Goal: Use online tool/utility: Use online tool/utility

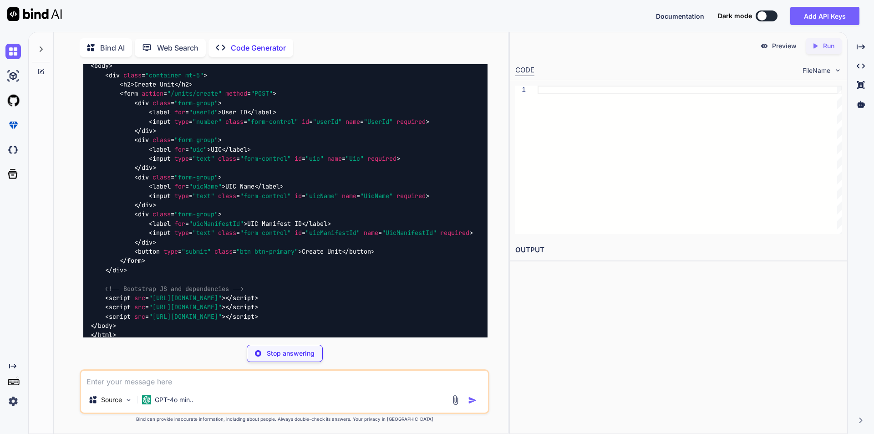
scroll to position [312, 0]
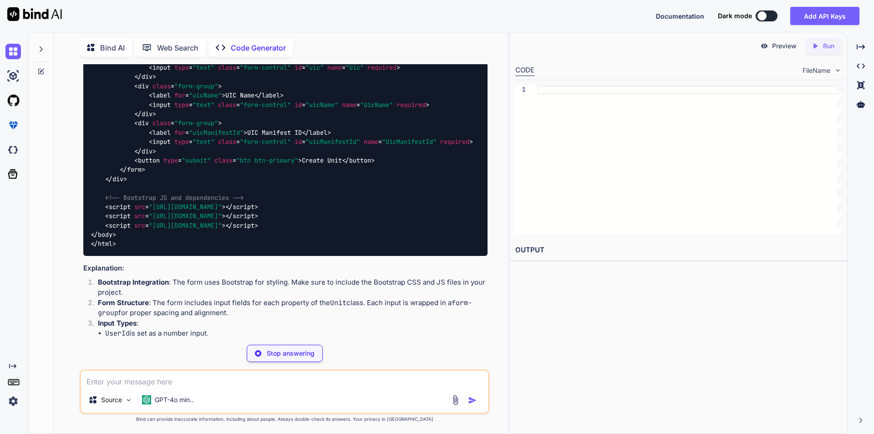
type textarea "x"
type textarea "min.js"></script> <script src="[URL][DOMAIN_NAME]"></script> </body> </html>"
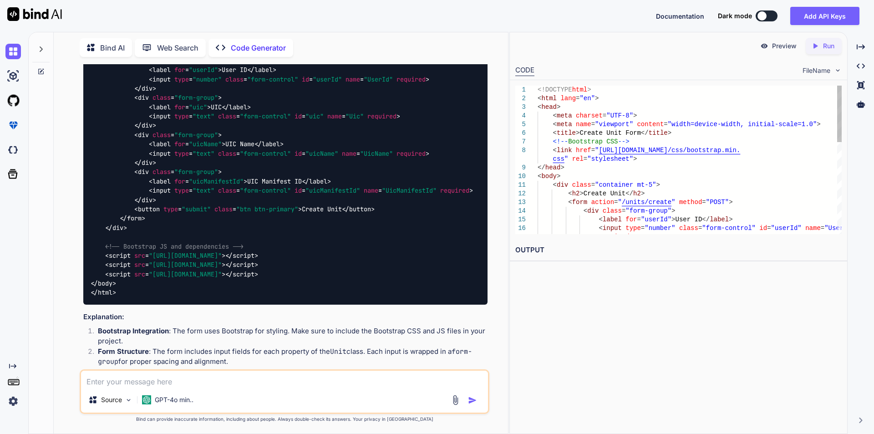
type textarea "x"
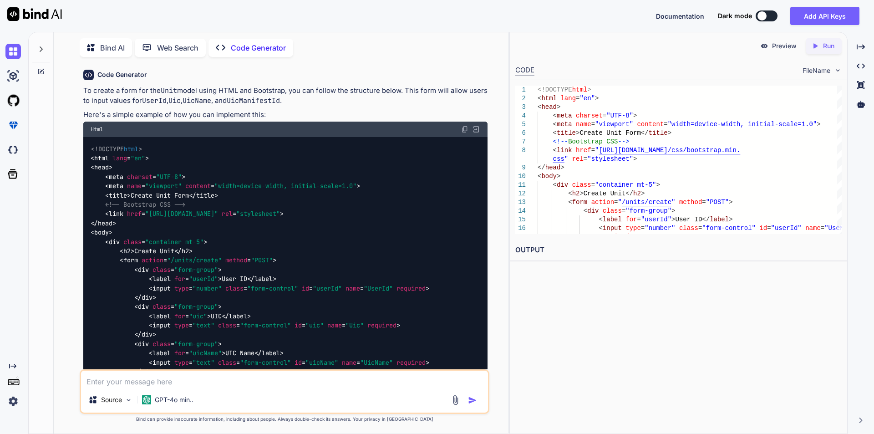
scroll to position [46, 0]
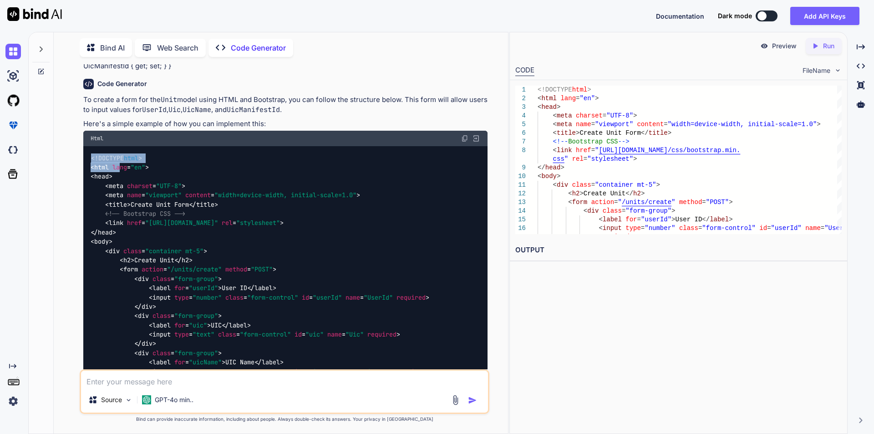
drag, startPoint x: 91, startPoint y: 161, endPoint x: 119, endPoint y: 165, distance: 28.2
click at [119, 165] on code "<!DOCTYPE html > < html lang = "en" > < head > < meta charset = "UTF-8" > < met…" at bounding box center [282, 334] width 383 height 363
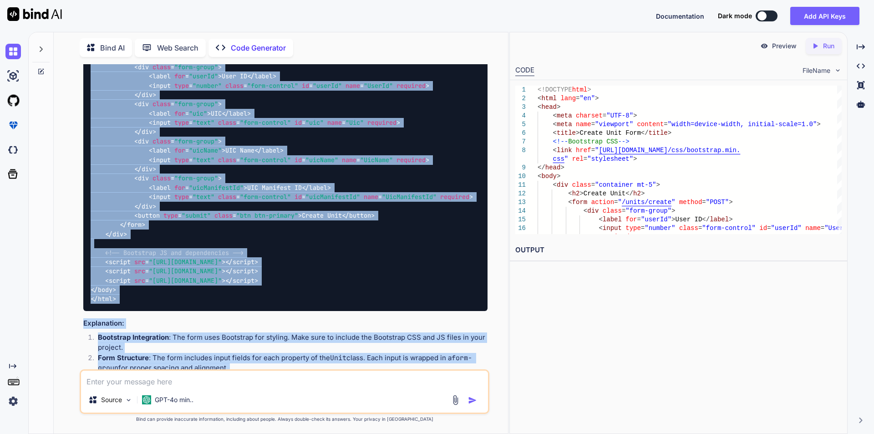
scroll to position [356, 0]
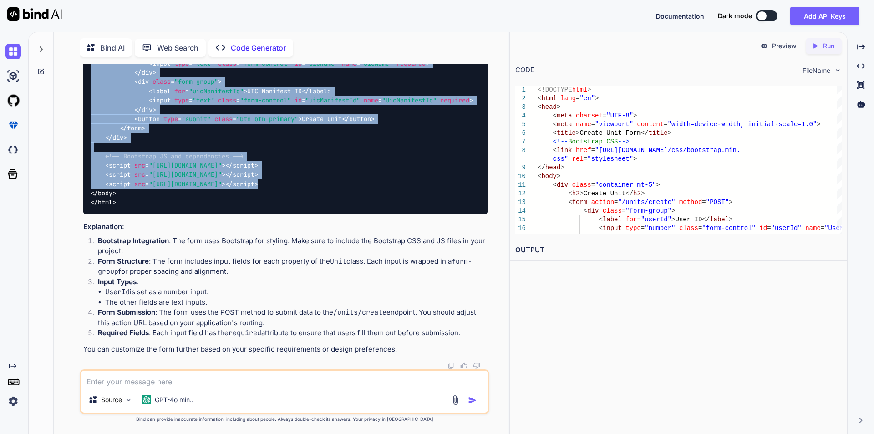
drag, startPoint x: 103, startPoint y: 252, endPoint x: 463, endPoint y: 186, distance: 365.7
click at [463, 186] on div "<!DOCTYPE html > < html lang = "en" > < head > < meta charset = "UTF-8" > < met…" at bounding box center [285, 26] width 404 height 377
copy code "< div class = "container mt-5" > < h2 > Create Unit </ h2 > < form action = "/u…"
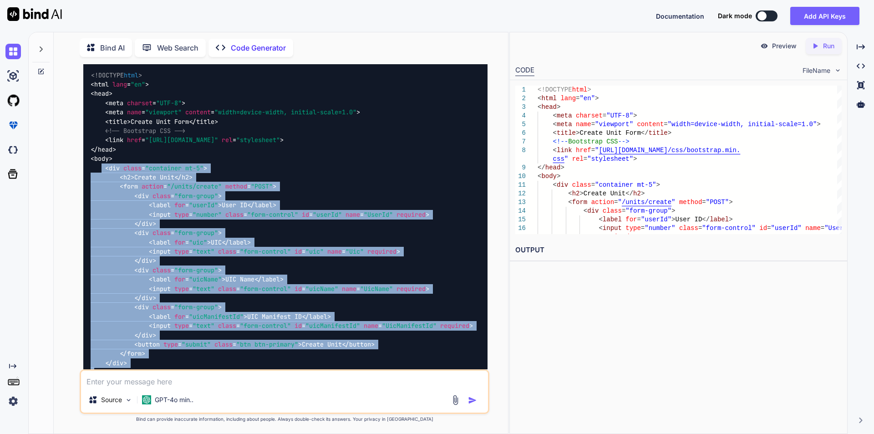
scroll to position [37, 0]
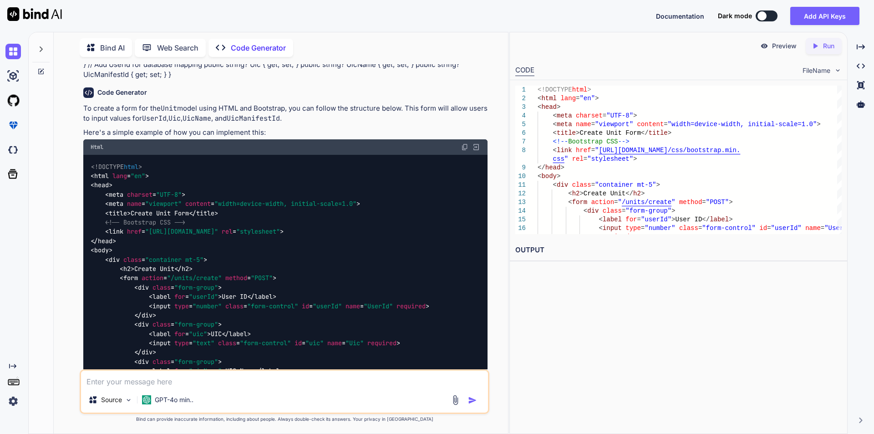
click at [106, 225] on span "<!-- Bootstrap CSS -->" at bounding box center [145, 222] width 80 height 8
drag, startPoint x: 102, startPoint y: 227, endPoint x: 494, endPoint y: 235, distance: 392.2
click at [494, 235] on div "You Generate Code This is my model I need a Create form with html and bootstrap…" at bounding box center [284, 248] width 447 height 369
copy code "< link href = "[URL][DOMAIN_NAME]" rel = "stylesheet" >"
